Goal: Task Accomplishment & Management: Manage account settings

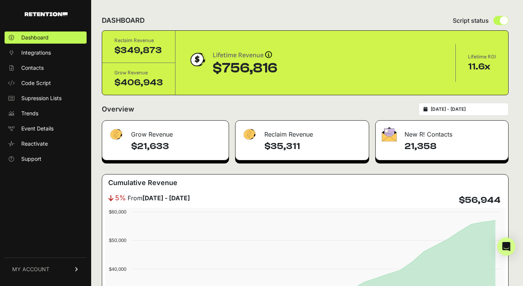
click at [54, 270] on link "MY ACCOUNT" at bounding box center [46, 269] width 82 height 23
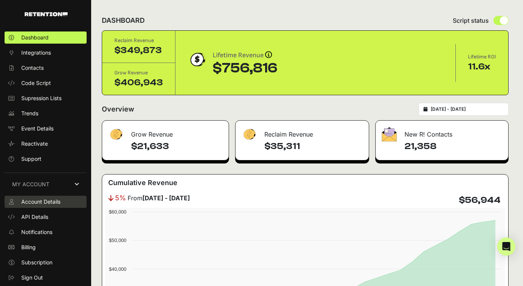
click at [46, 200] on span "Account Details" at bounding box center [40, 202] width 39 height 8
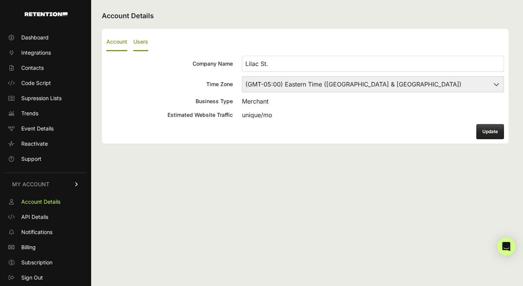
click at [146, 39] on label "Users" at bounding box center [140, 42] width 15 height 18
click at [0, 0] on input "Users" at bounding box center [0, 0] width 0 height 0
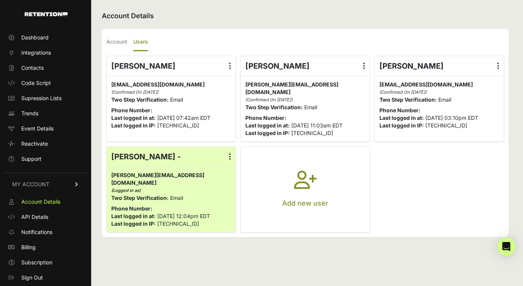
click at [365, 68] on label at bounding box center [363, 66] width 11 height 20
click at [0, 0] on input "radio" at bounding box center [0, 0] width 0 height 0
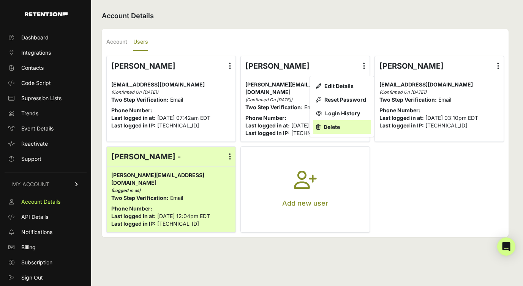
click at [335, 127] on link "Delete" at bounding box center [342, 127] width 58 height 14
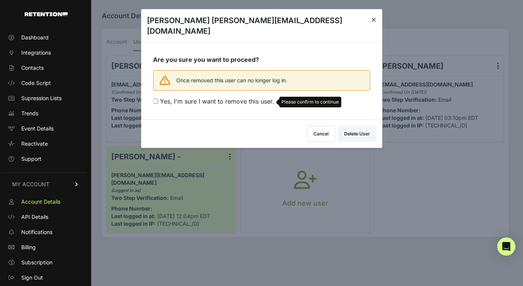
click at [156, 99] on input "Yes, I'm sure I want to remove this user. Please confirm to continue" at bounding box center [155, 101] width 5 height 5
checkbox input "true"
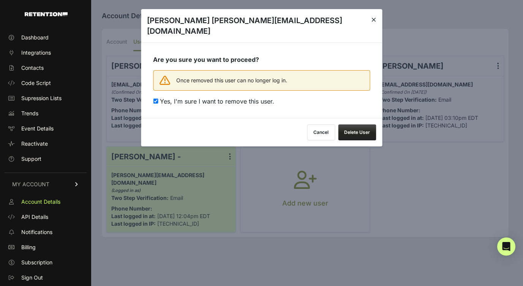
click at [363, 127] on button "Delete User" at bounding box center [357, 133] width 38 height 16
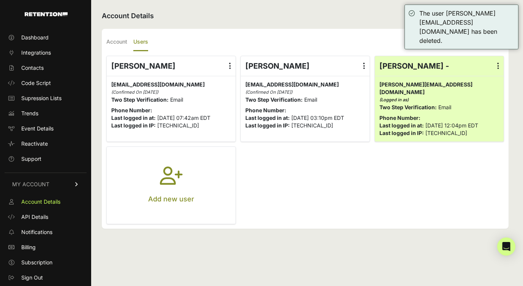
click at [365, 64] on label at bounding box center [363, 66] width 11 height 20
click at [0, 0] on input "radio" at bounding box center [0, 0] width 0 height 0
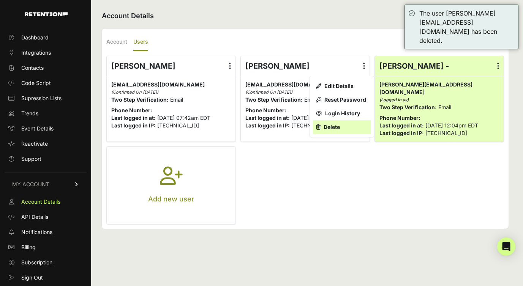
click at [345, 125] on link "Delete" at bounding box center [342, 127] width 58 height 14
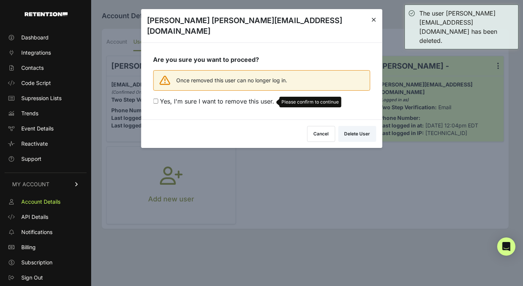
click at [157, 99] on input "Yes, I'm sure I want to remove this user. Please confirm to continue" at bounding box center [155, 101] width 5 height 5
checkbox input "true"
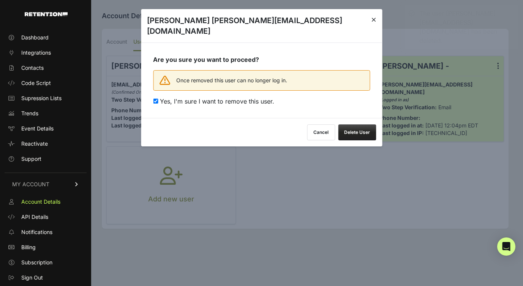
click at [352, 128] on button "Delete User" at bounding box center [357, 133] width 38 height 16
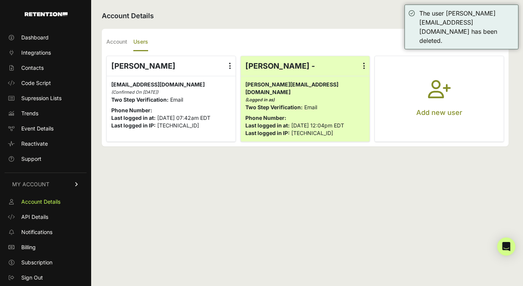
click at [434, 107] on p "Add new user" at bounding box center [439, 112] width 46 height 11
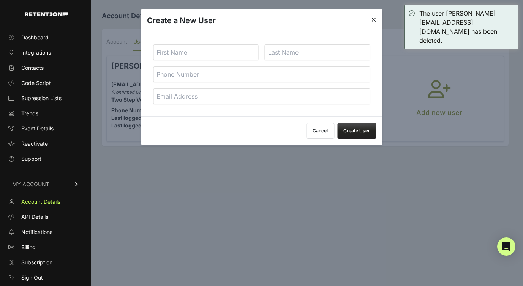
click at [179, 52] on input "text" at bounding box center [206, 52] width 106 height 16
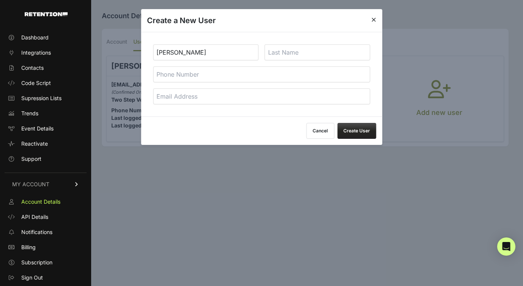
type input "[PERSON_NAME]"
click at [307, 55] on input "text" at bounding box center [318, 52] width 106 height 16
type input "[PERSON_NAME]"
click at [291, 69] on input "tel" at bounding box center [261, 74] width 217 height 16
click at [280, 92] on input "email" at bounding box center [261, 96] width 217 height 16
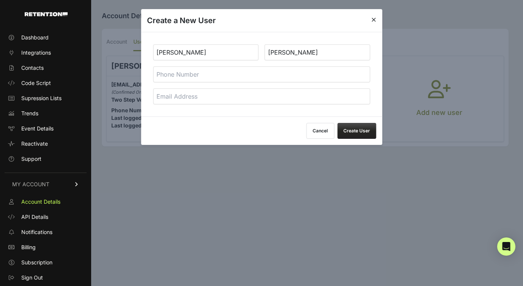
click at [233, 101] on input "email" at bounding box center [261, 96] width 217 height 16
paste input "[PERSON_NAME][EMAIL_ADDRESS][PERSON_NAME][DOMAIN_NAME]"
type input "[PERSON_NAME][EMAIL_ADDRESS][PERSON_NAME][DOMAIN_NAME]"
click at [357, 132] on button "Create User" at bounding box center [356, 131] width 39 height 16
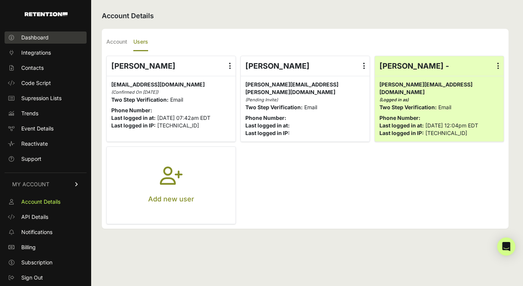
click at [51, 38] on link "Dashboard" at bounding box center [46, 38] width 82 height 12
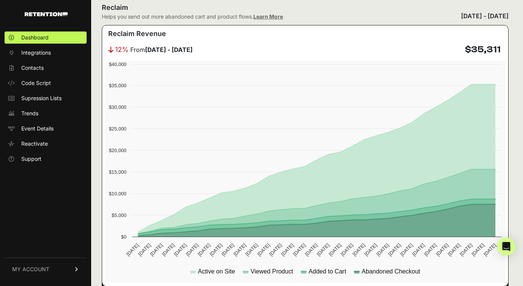
scroll to position [452, 0]
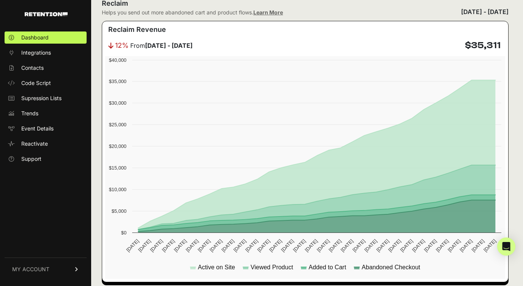
click at [474, 14] on div "[DATE] - [DATE]" at bounding box center [484, 11] width 47 height 9
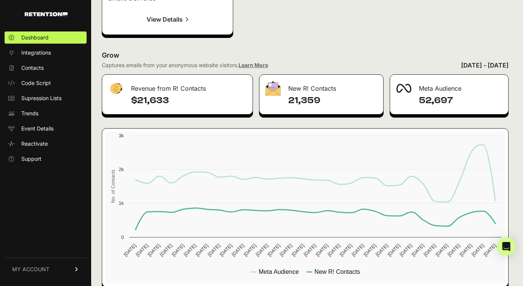
scroll to position [1198, 0]
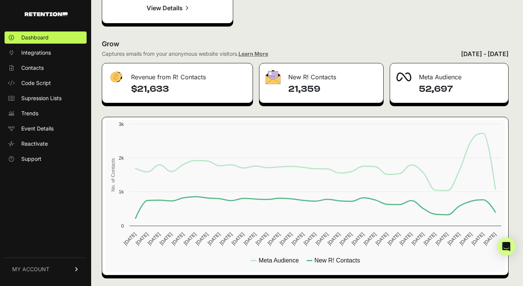
click at [461, 50] on div "July 29, 2025 - August 28, 2025" at bounding box center [484, 53] width 47 height 9
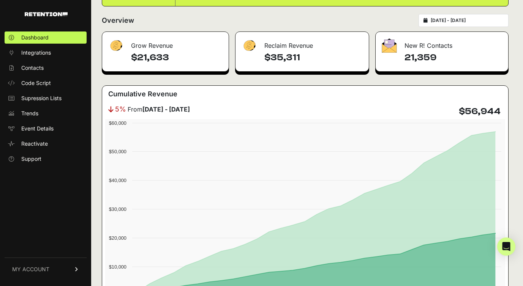
scroll to position [0, 0]
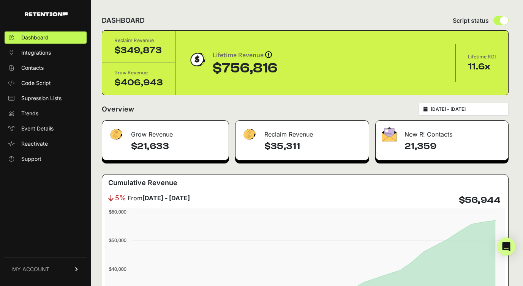
click at [443, 108] on input "2025-07-29 - 2025-08-28" at bounding box center [467, 109] width 73 height 6
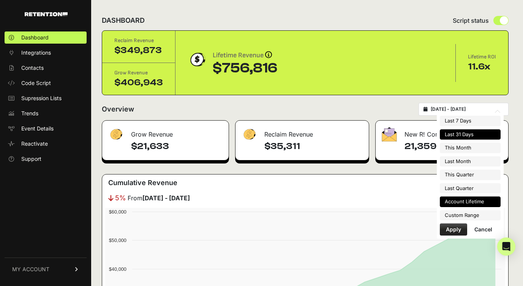
click at [479, 202] on li "Account Lifetime" at bounding box center [470, 202] width 61 height 11
type input "[DATE] - [DATE]"
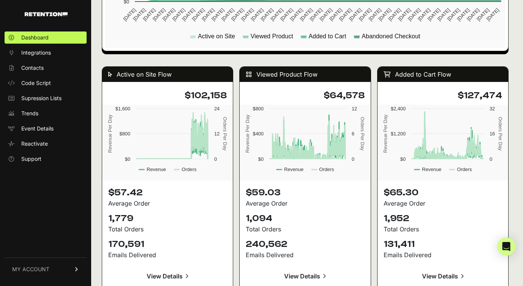
scroll to position [681, 0]
